Goal: Share content: Share content

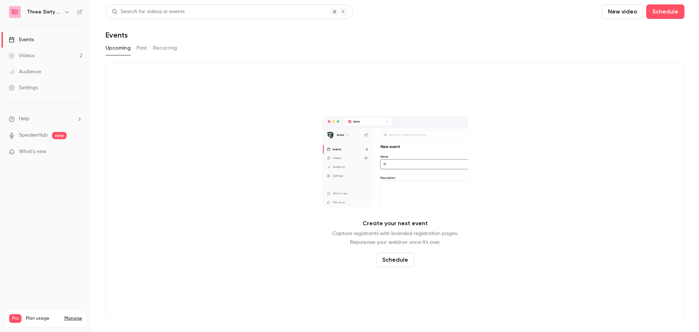
click at [147, 50] on button "Past" at bounding box center [141, 48] width 11 height 12
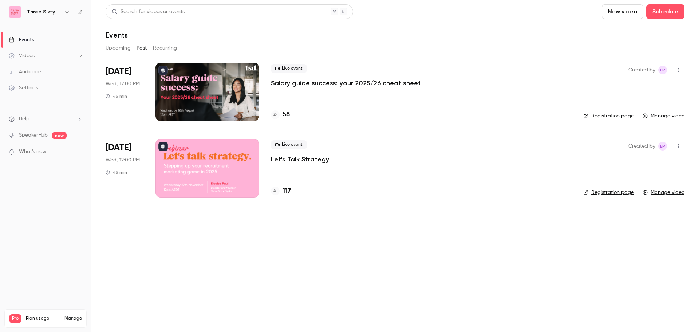
click at [247, 83] on div at bounding box center [207, 92] width 104 height 58
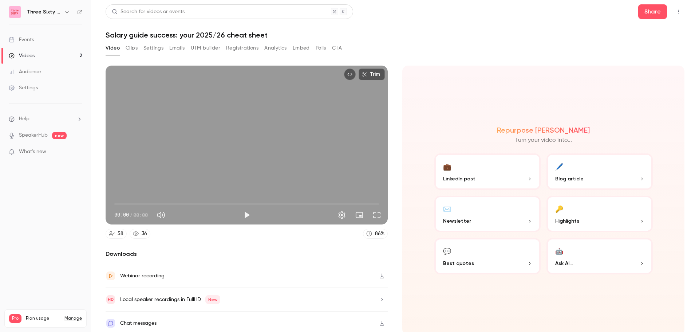
click at [305, 49] on button "Embed" at bounding box center [301, 48] width 17 height 12
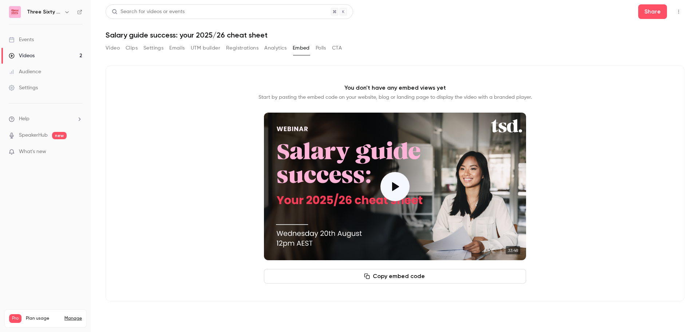
click at [422, 273] on button "Copy embed code" at bounding box center [395, 276] width 262 height 15
click at [391, 274] on button "Copy embed code" at bounding box center [395, 276] width 262 height 15
